Goal: Task Accomplishment & Management: Manage account settings

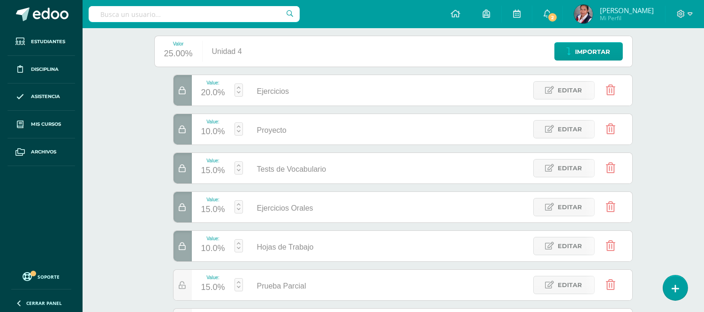
scroll to position [121, 0]
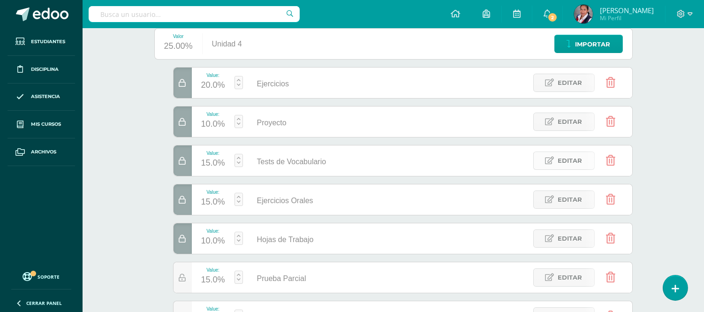
click at [553, 153] on link "Editar" at bounding box center [563, 161] width 61 height 18
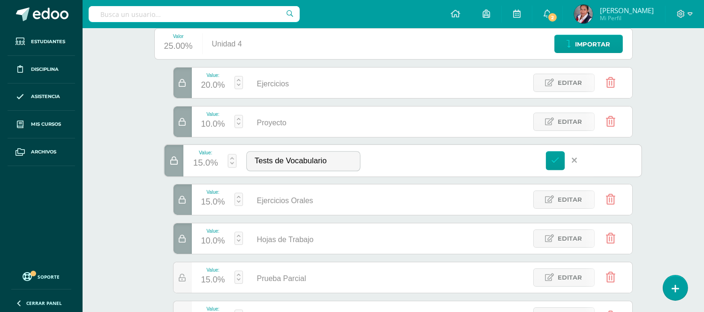
click at [205, 164] on div "15.0%" at bounding box center [205, 163] width 25 height 15
click at [205, 164] on input "15" at bounding box center [209, 157] width 25 height 20
click at [492, 157] on div "Value: 15.0% Tests de Vocabulario Tests de Vocabulario Editar" at bounding box center [403, 160] width 478 height 33
click at [427, 152] on div "Value: 15.0% Tests de Vocabulario Tests de Vocabulario Editar" at bounding box center [403, 160] width 478 height 33
click at [550, 161] on link at bounding box center [555, 160] width 19 height 19
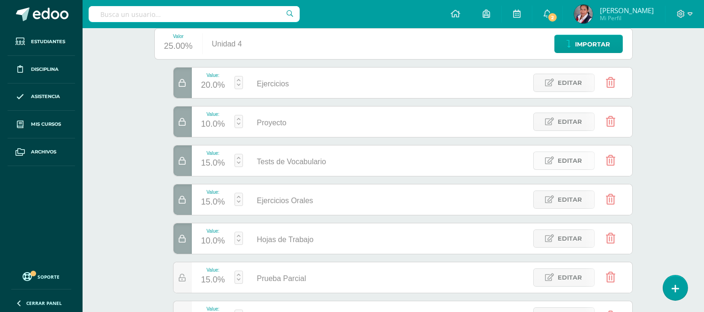
click at [548, 162] on icon at bounding box center [550, 161] width 9 height 8
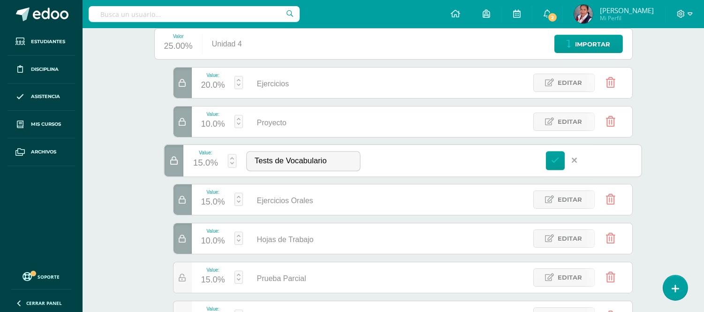
click at [204, 167] on div "15.0%" at bounding box center [205, 163] width 25 height 15
click at [204, 167] on body "Las divisiones de la Unidad 4 han sido actualizadas Las divisiones de la Unidad…" at bounding box center [352, 148] width 704 height 538
type input "10"
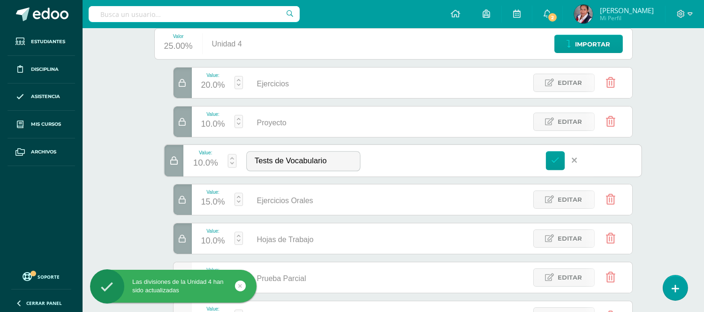
click at [209, 203] on div "15.0%" at bounding box center [213, 202] width 24 height 15
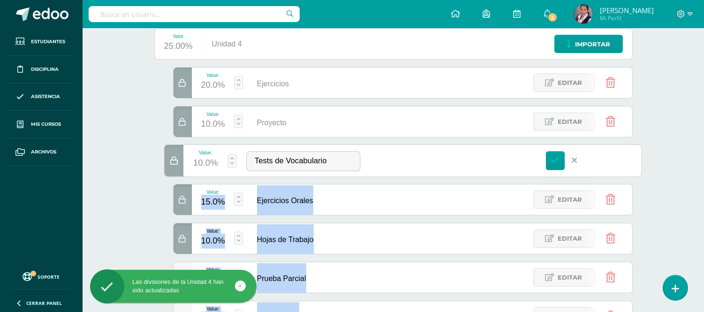
click at [209, 203] on body "Las divisiones de la Unidad 4 han sido actualizadas Las divisiones de la Unidad…" at bounding box center [352, 148] width 704 height 538
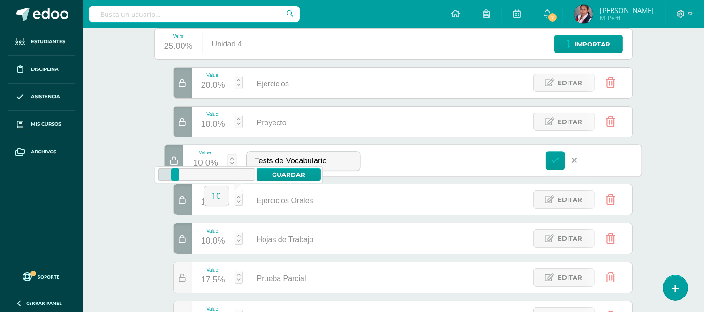
type input "10"
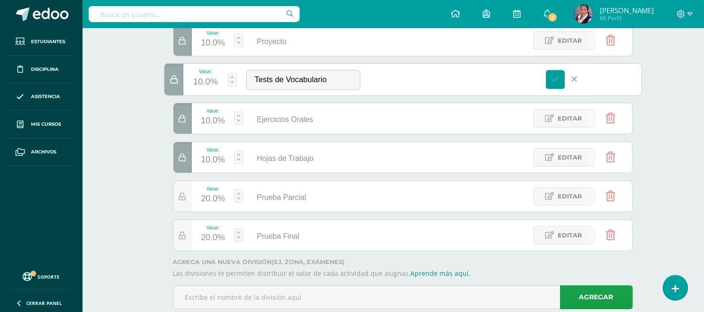
scroll to position [211, 0]
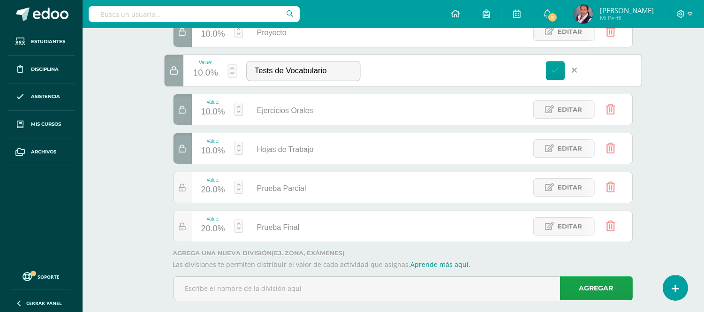
click at [205, 190] on div "20.0%" at bounding box center [213, 190] width 24 height 15
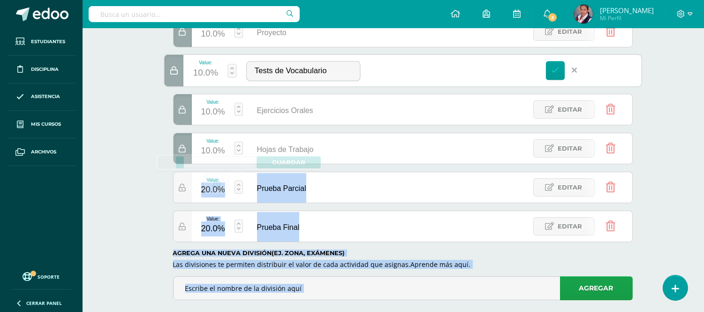
click at [205, 190] on body "Las divisiones de la Unidad 4 han sido actualizadas Las divisiones de la Unidad…" at bounding box center [352, 58] width 704 height 538
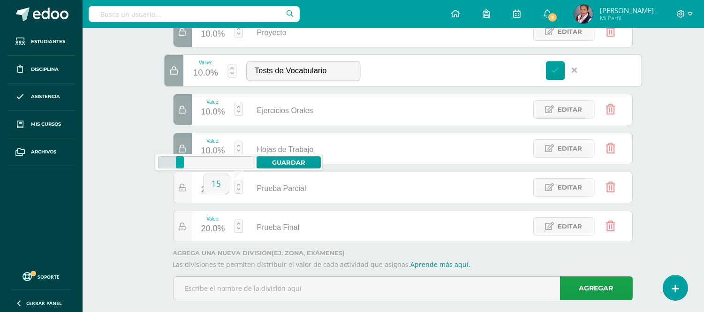
type input "15"
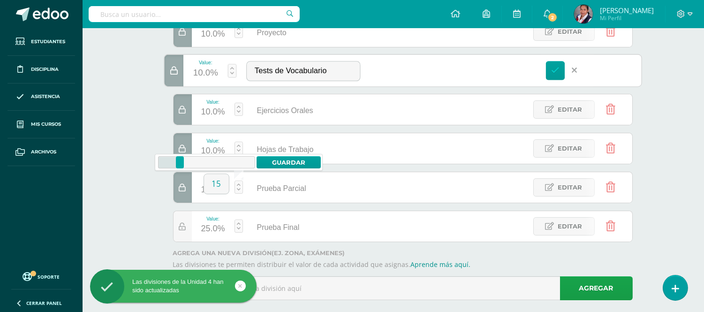
click at [204, 228] on div "25.0%" at bounding box center [213, 228] width 24 height 15
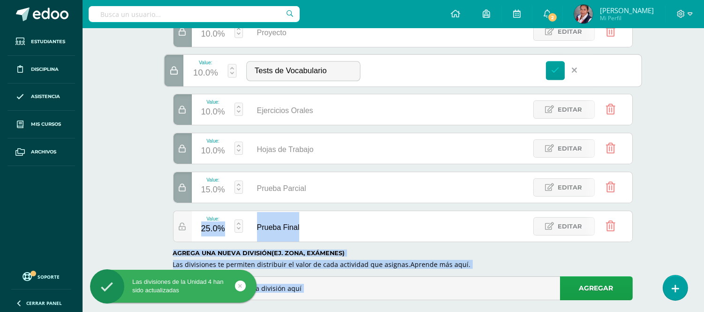
click at [204, 228] on body "Las divisiones de la Unidad 4 han sido actualizadas Las divisiones de la Unidad…" at bounding box center [352, 58] width 704 height 538
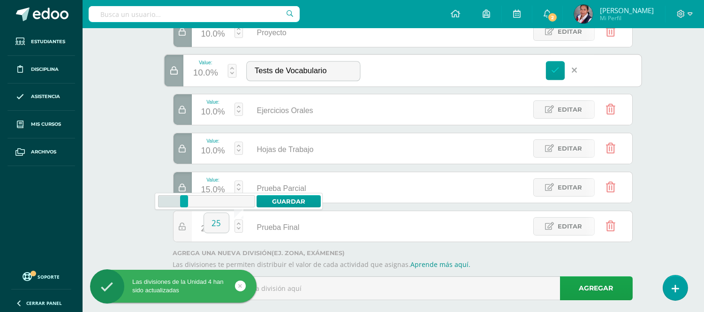
type input "5"
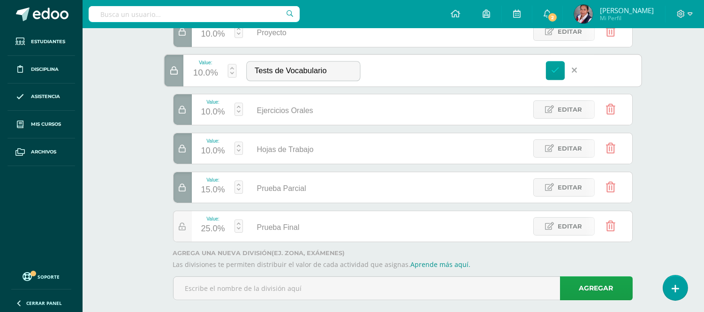
click at [205, 230] on div "25.0%" at bounding box center [213, 228] width 24 height 15
click at [205, 230] on body "Las divisiones de la Unidad 4 han sido actualizadas Las divisiones de la Unidad…" at bounding box center [352, 58] width 704 height 538
type input "15"
click at [547, 69] on link at bounding box center [555, 70] width 19 height 19
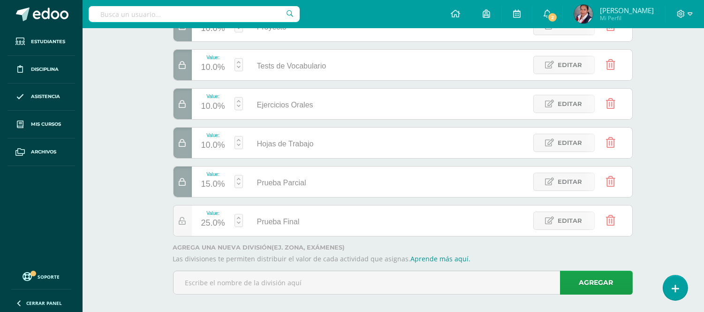
scroll to position [224, 0]
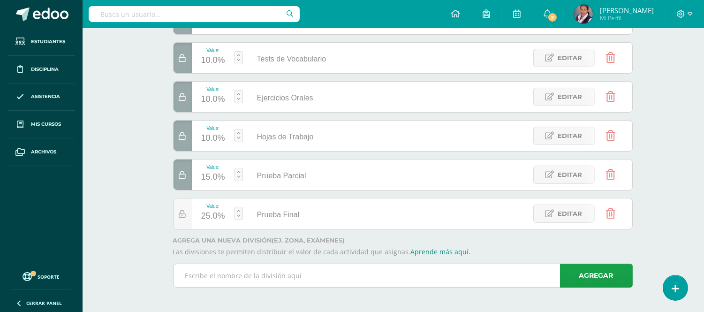
click at [355, 276] on input "text" at bounding box center [403, 275] width 459 height 23
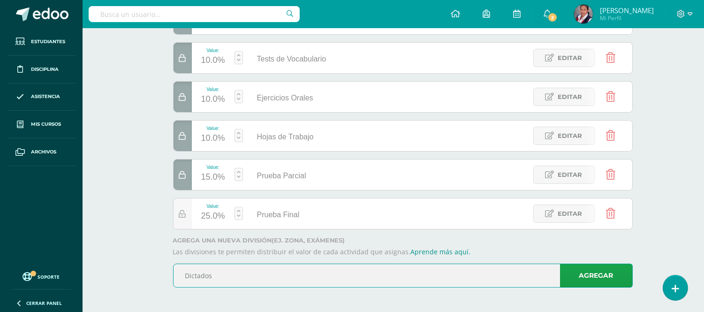
type input "Dictados"
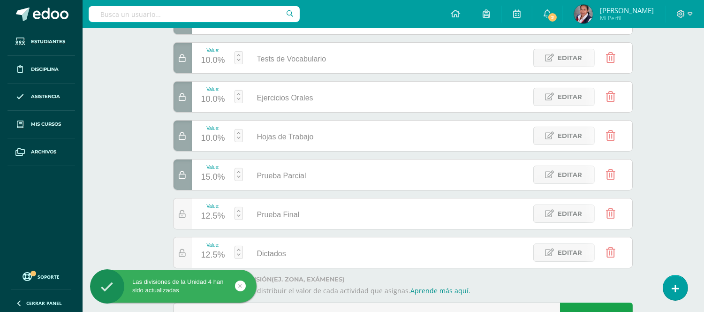
click at [205, 252] on div "12.5%" at bounding box center [213, 255] width 24 height 15
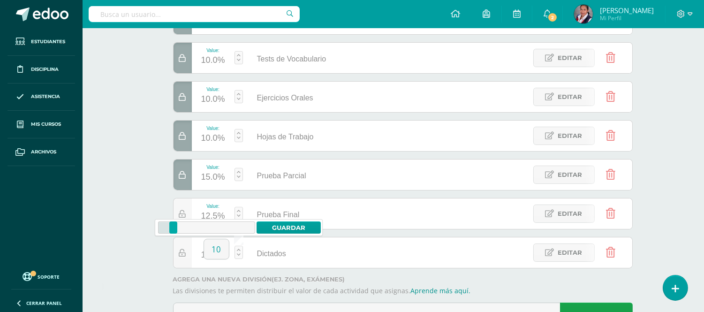
type input "10"
